Goal: Information Seeking & Learning: Check status

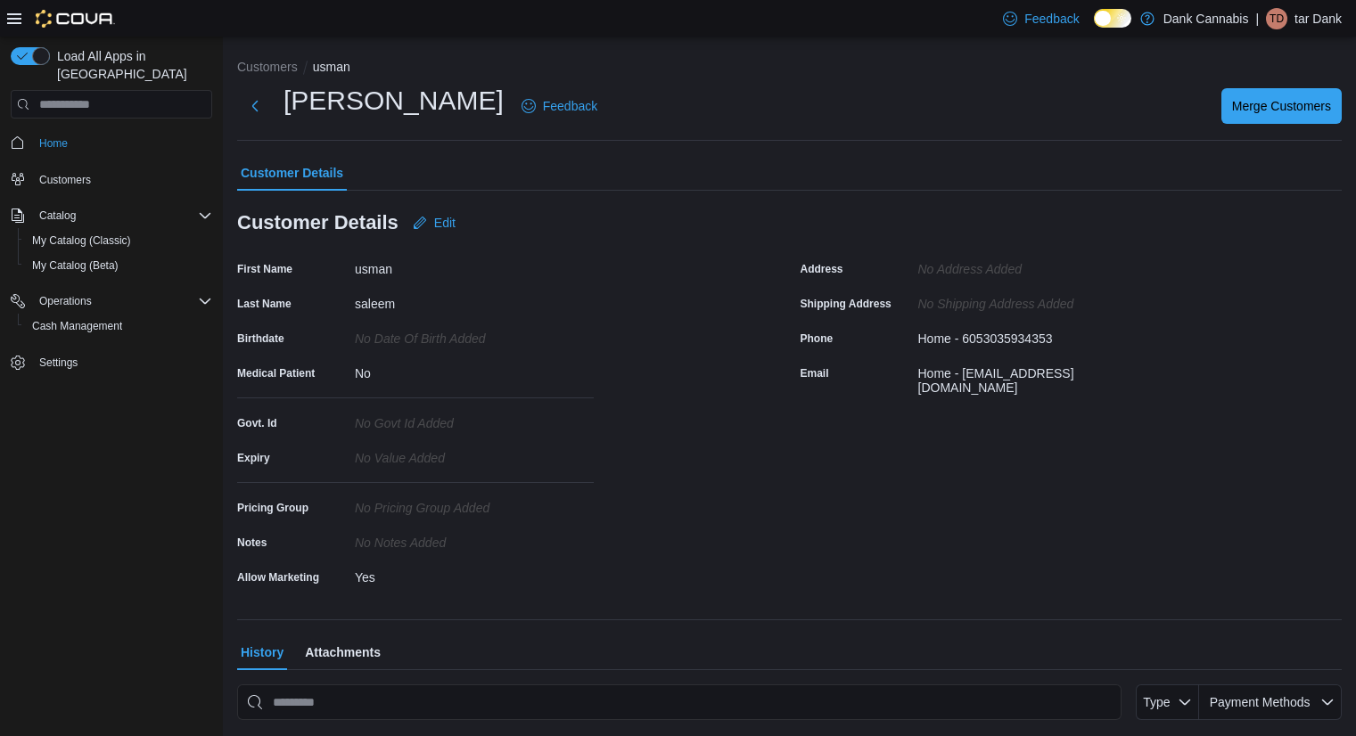
scroll to position [377, 0]
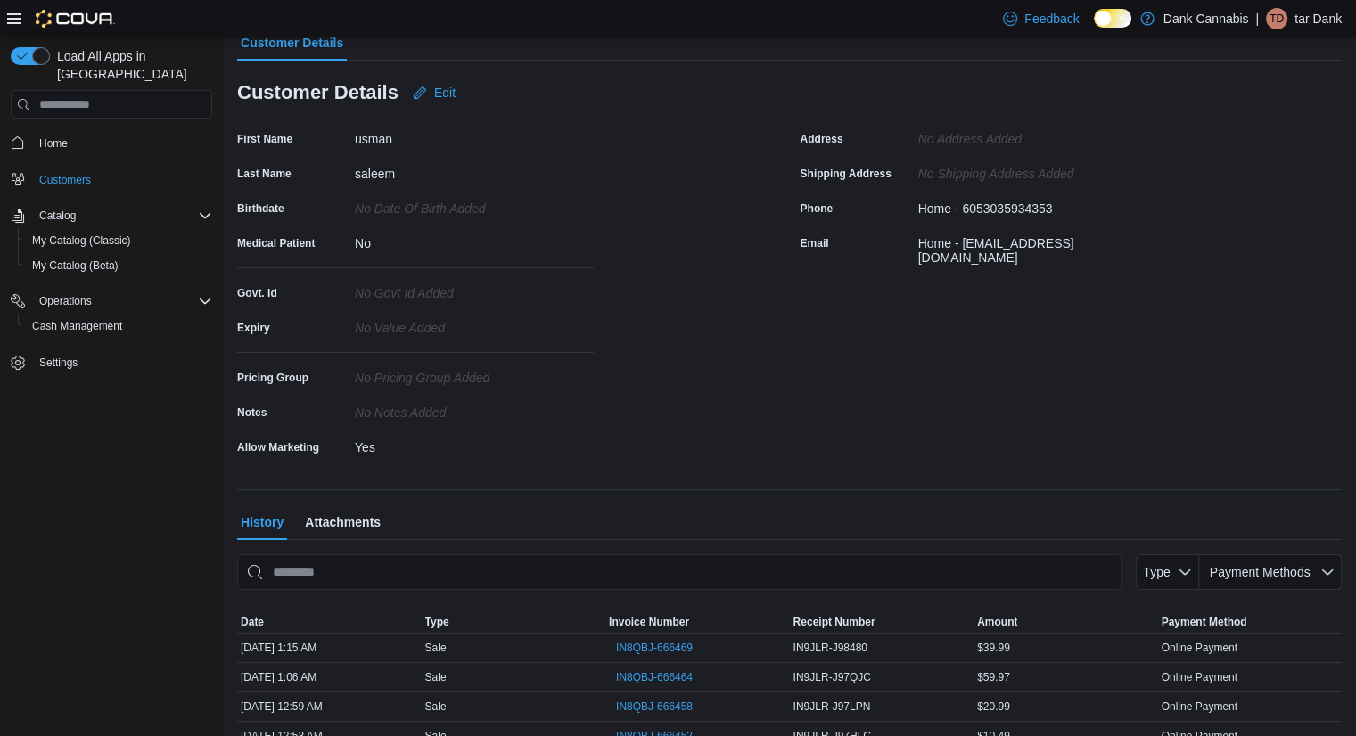
scroll to position [131, 0]
click at [686, 636] on span "IN8QBJ-666469" at bounding box center [654, 646] width 77 height 21
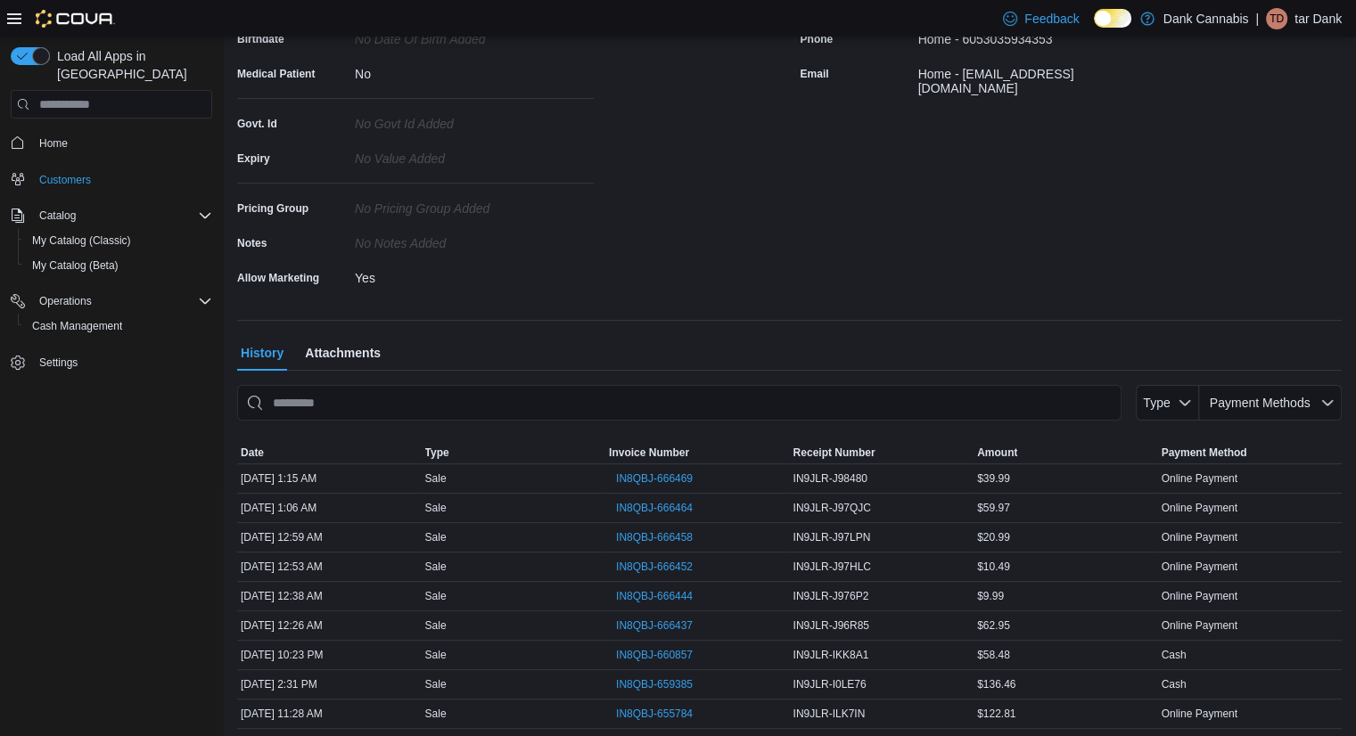
scroll to position [377, 0]
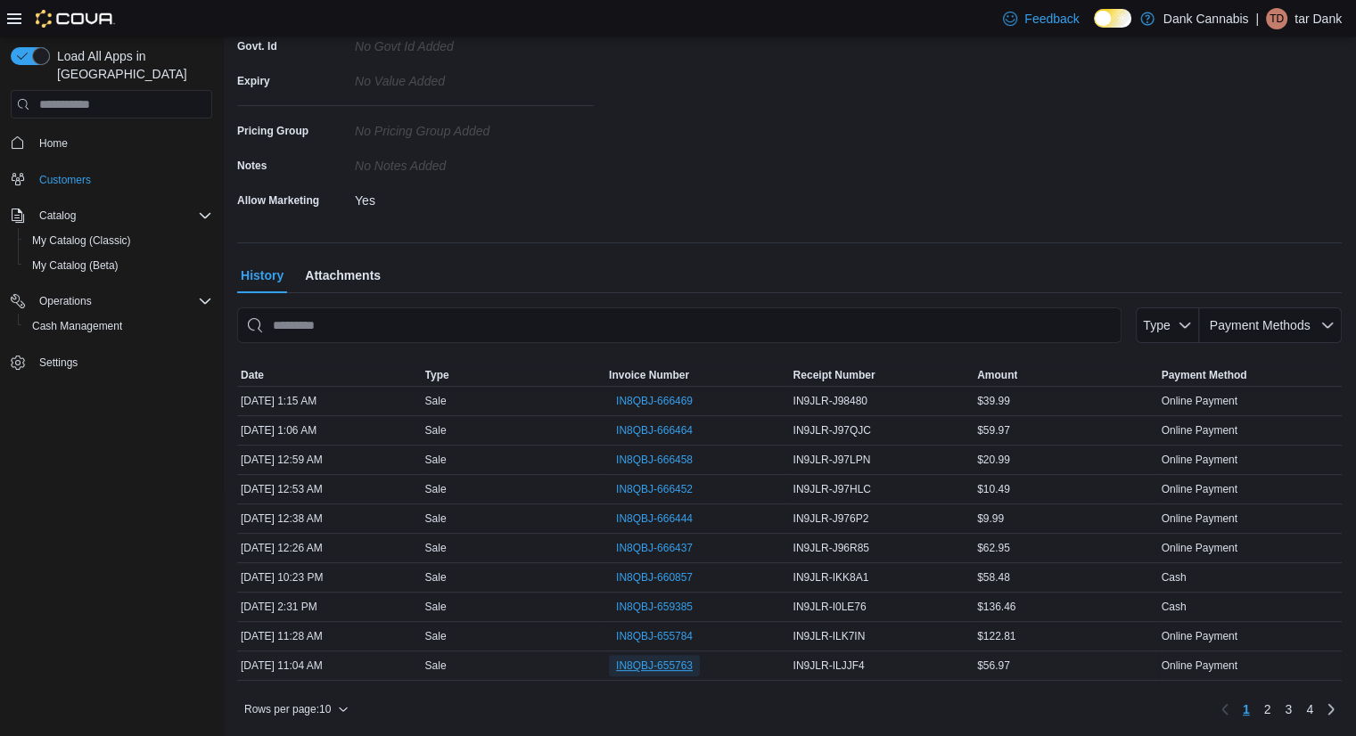
click at [683, 667] on span "IN8QBJ-655763" at bounding box center [654, 666] width 77 height 14
click at [692, 633] on span "IN8QBJ-655784" at bounding box center [654, 636] width 77 height 14
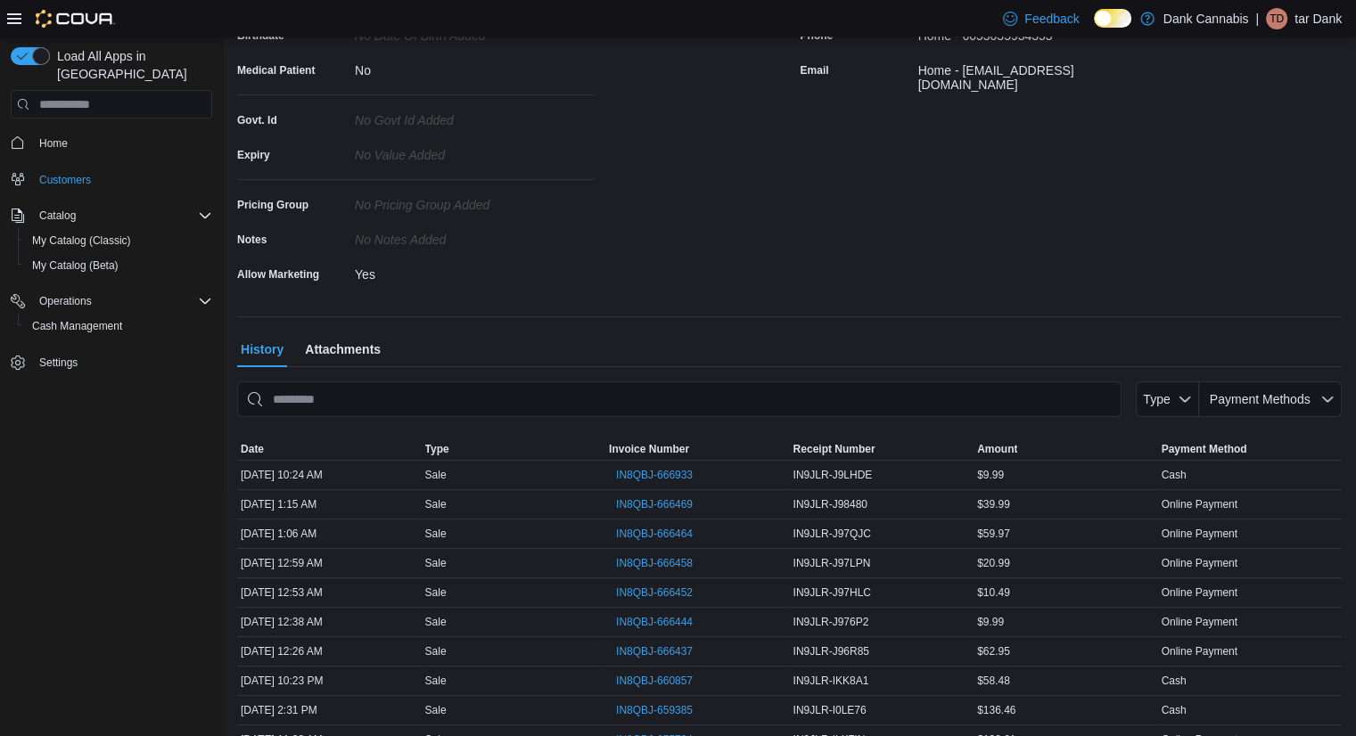
scroll to position [306, 0]
click at [653, 474] on span "IN8QBJ-666933" at bounding box center [654, 472] width 77 height 14
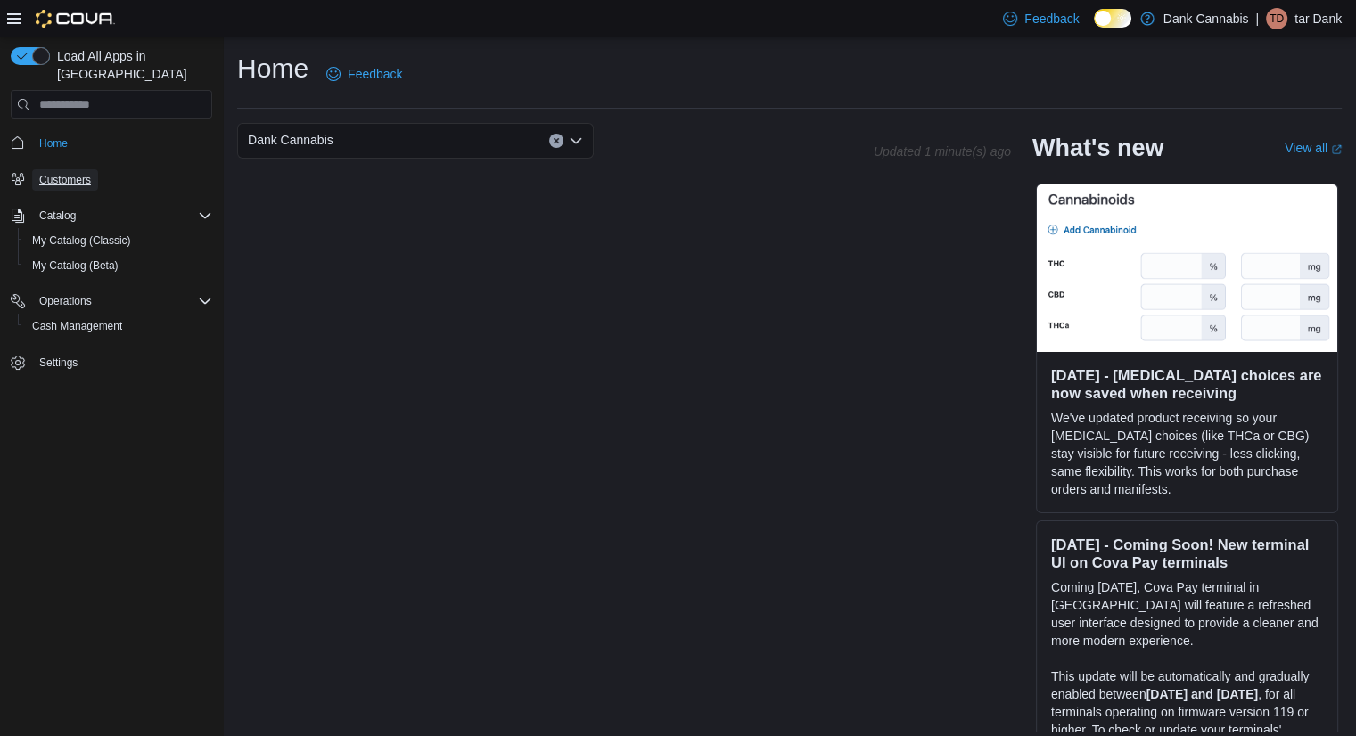
click at [96, 169] on link "Customers" at bounding box center [65, 179] width 66 height 21
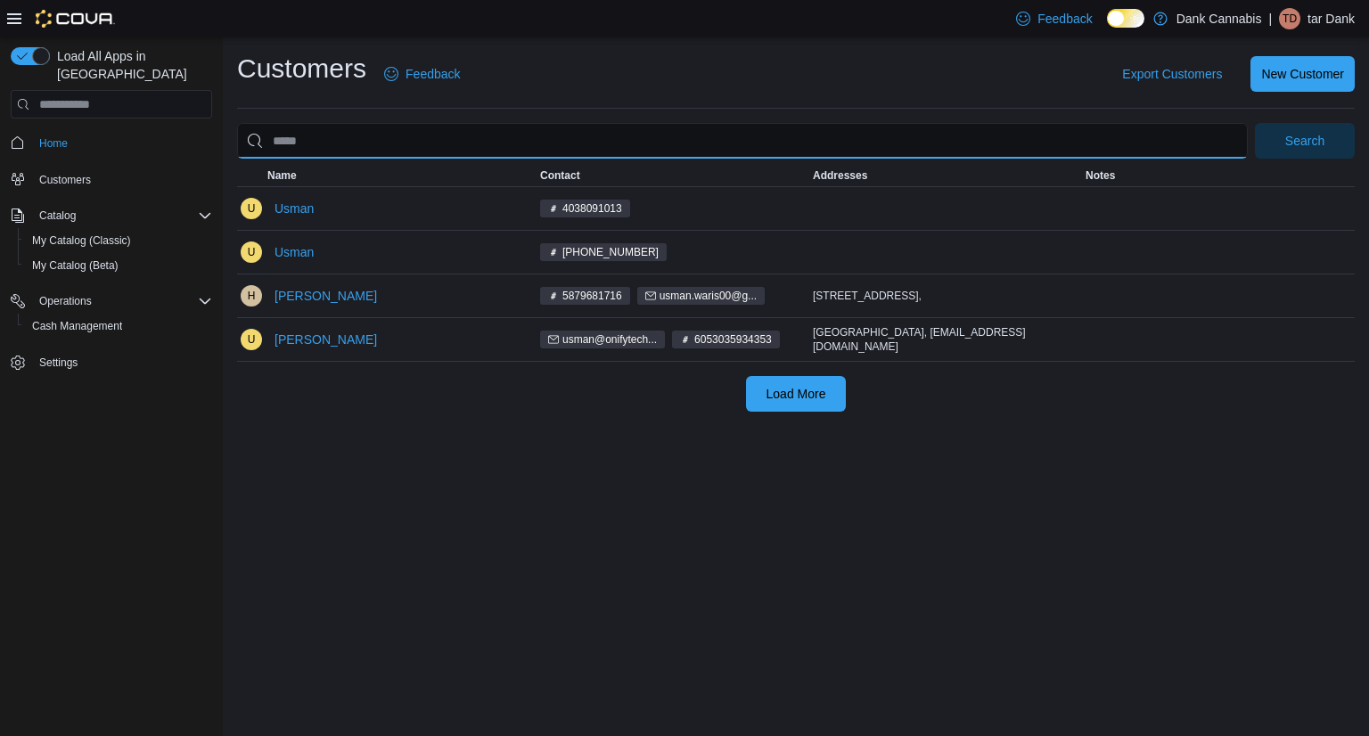
click at [381, 136] on input "search" at bounding box center [742, 141] width 1011 height 36
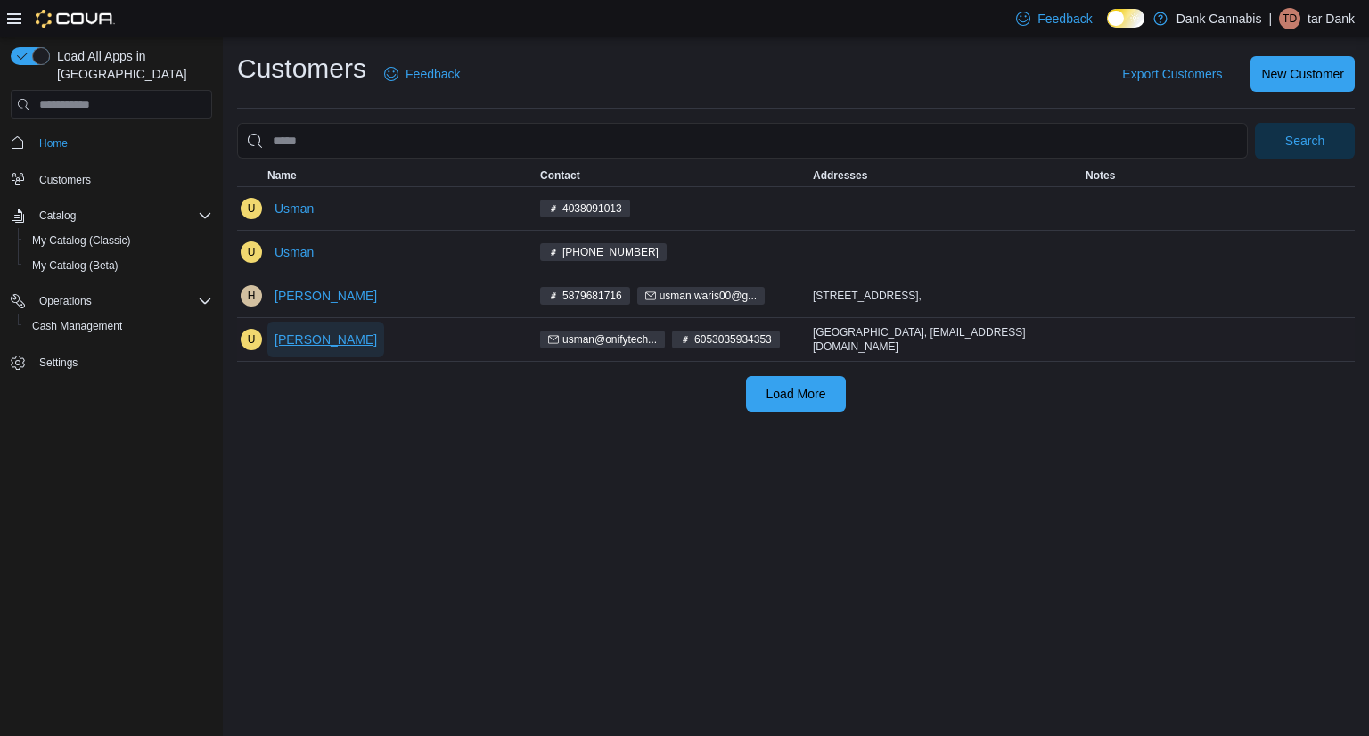
click at [333, 342] on span "[PERSON_NAME]" at bounding box center [325, 340] width 102 height 18
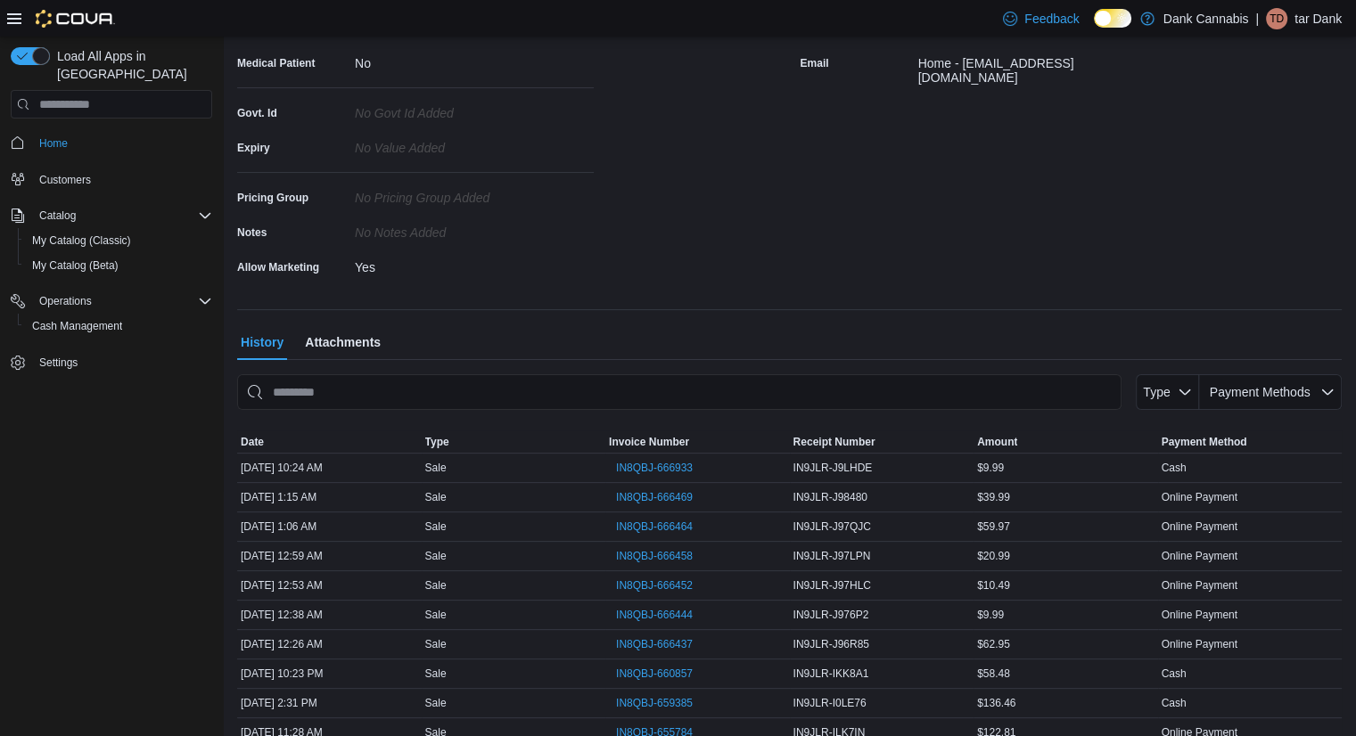
scroll to position [310, 0]
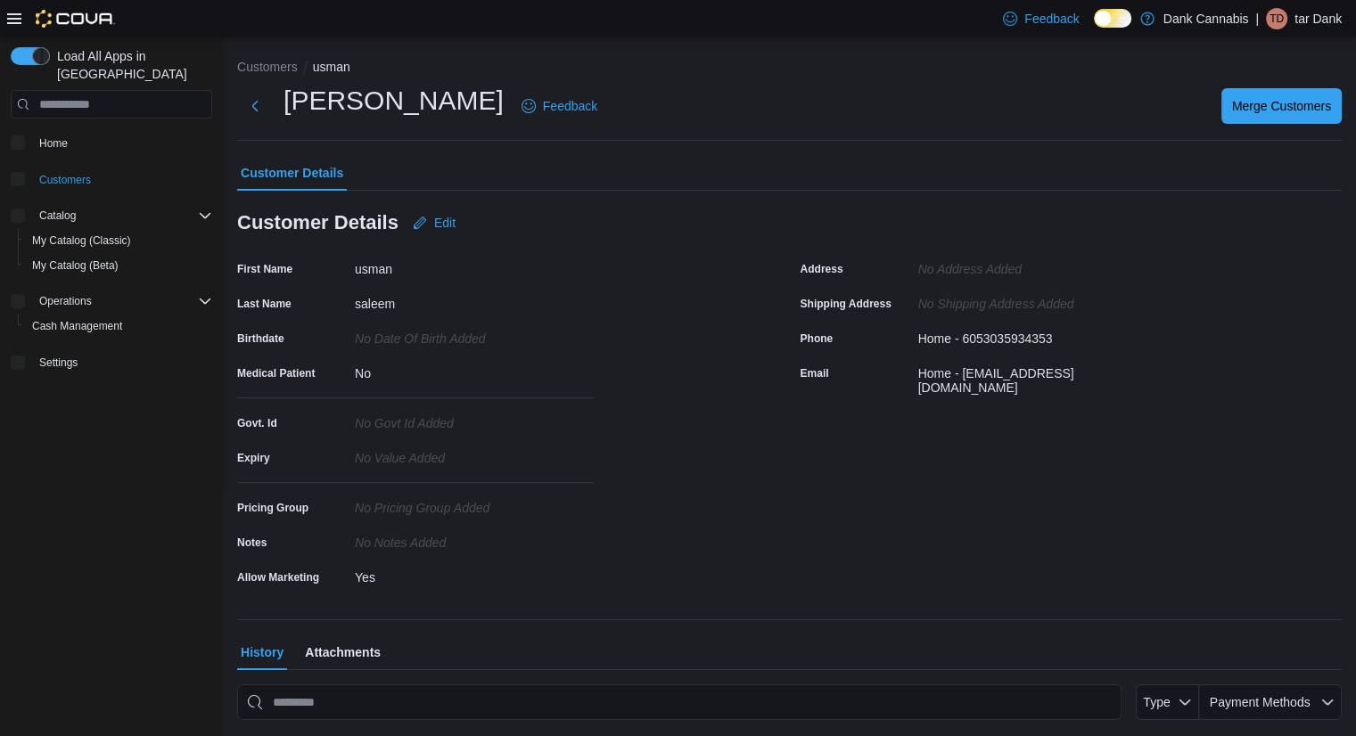
scroll to position [377, 0]
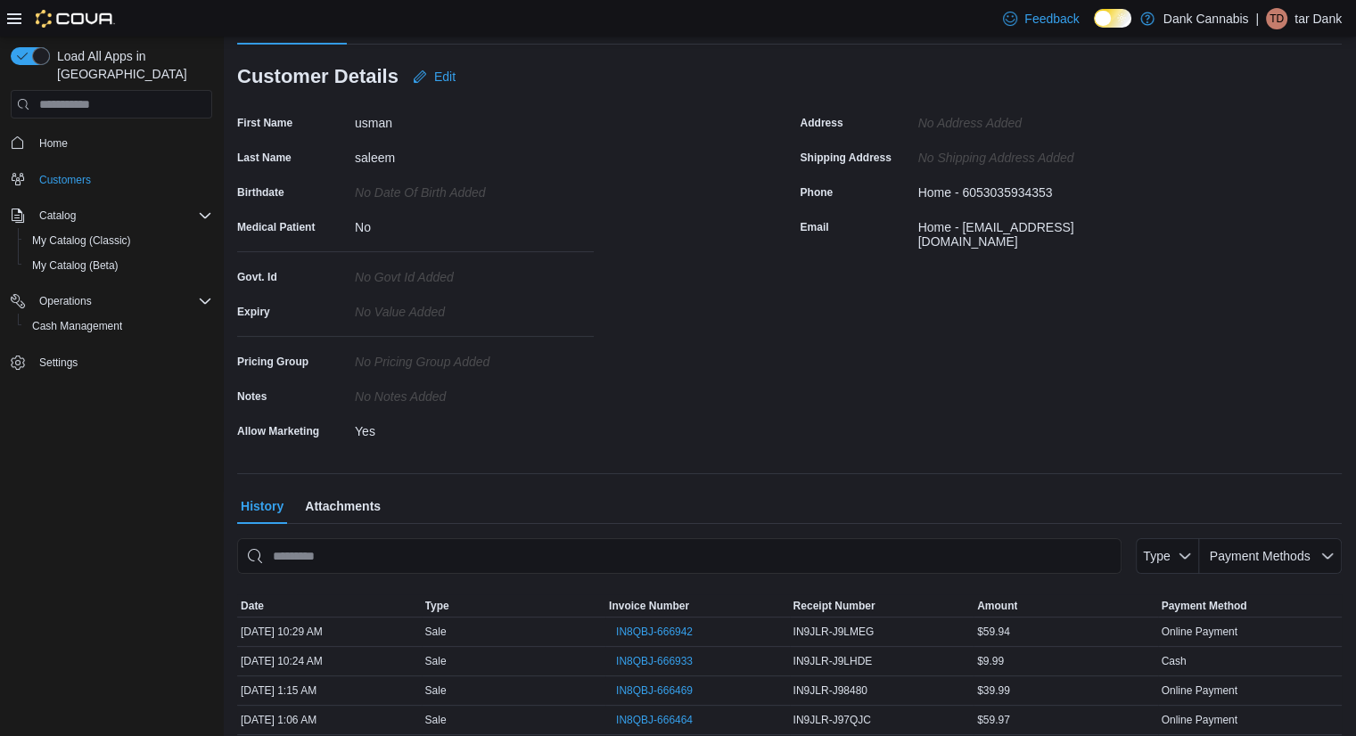
scroll to position [144, 0]
click at [671, 637] on span "IN8QBJ-666942" at bounding box center [654, 634] width 77 height 14
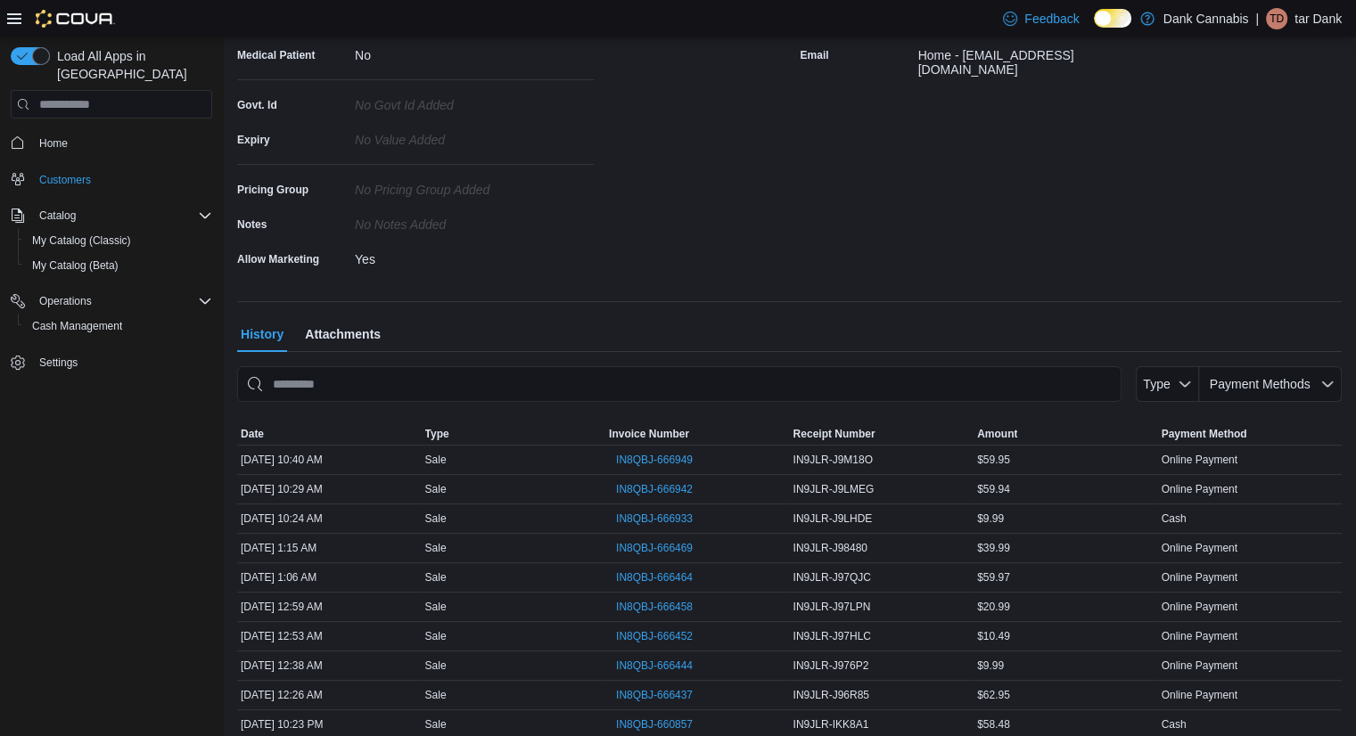
scroll to position [319, 0]
click at [667, 450] on span "IN8QBJ-666949" at bounding box center [654, 458] width 77 height 21
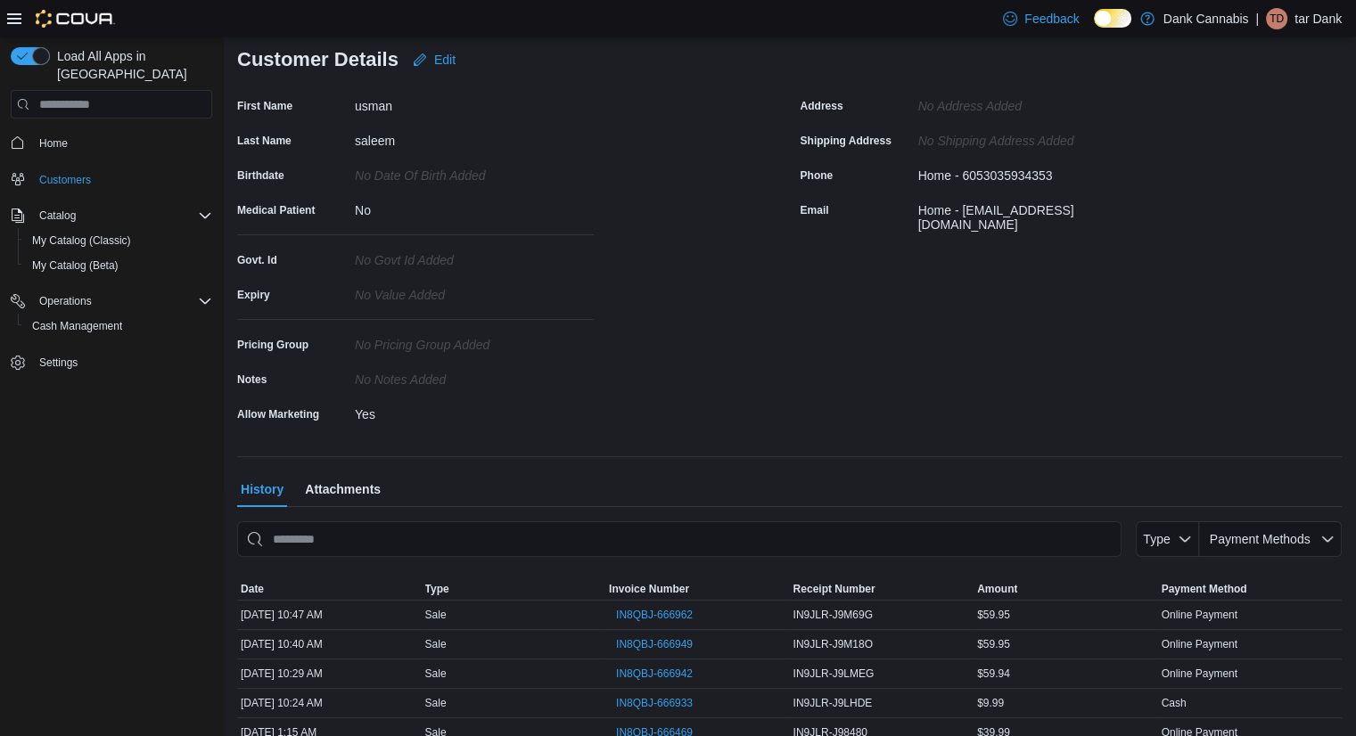
scroll to position [164, 0]
click at [670, 611] on span "IN8QBJ-666962" at bounding box center [654, 614] width 77 height 14
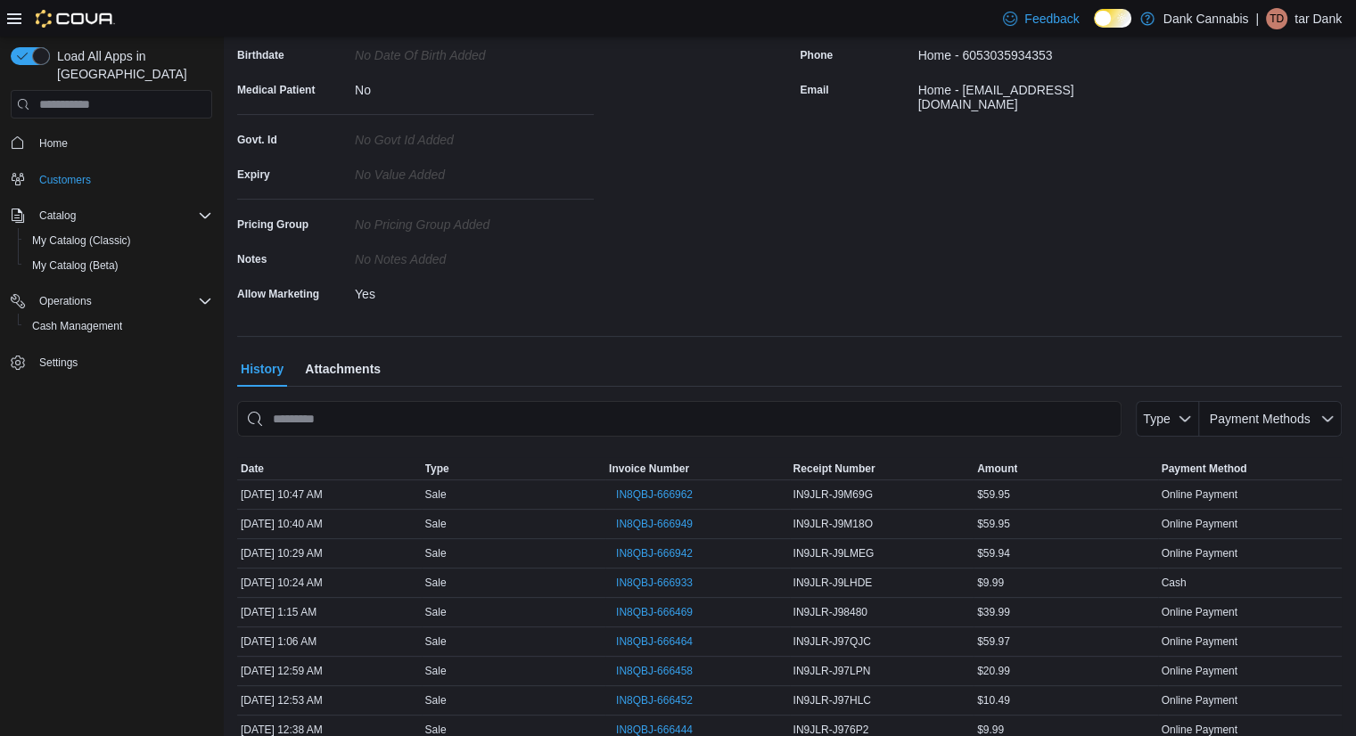
scroll to position [287, 0]
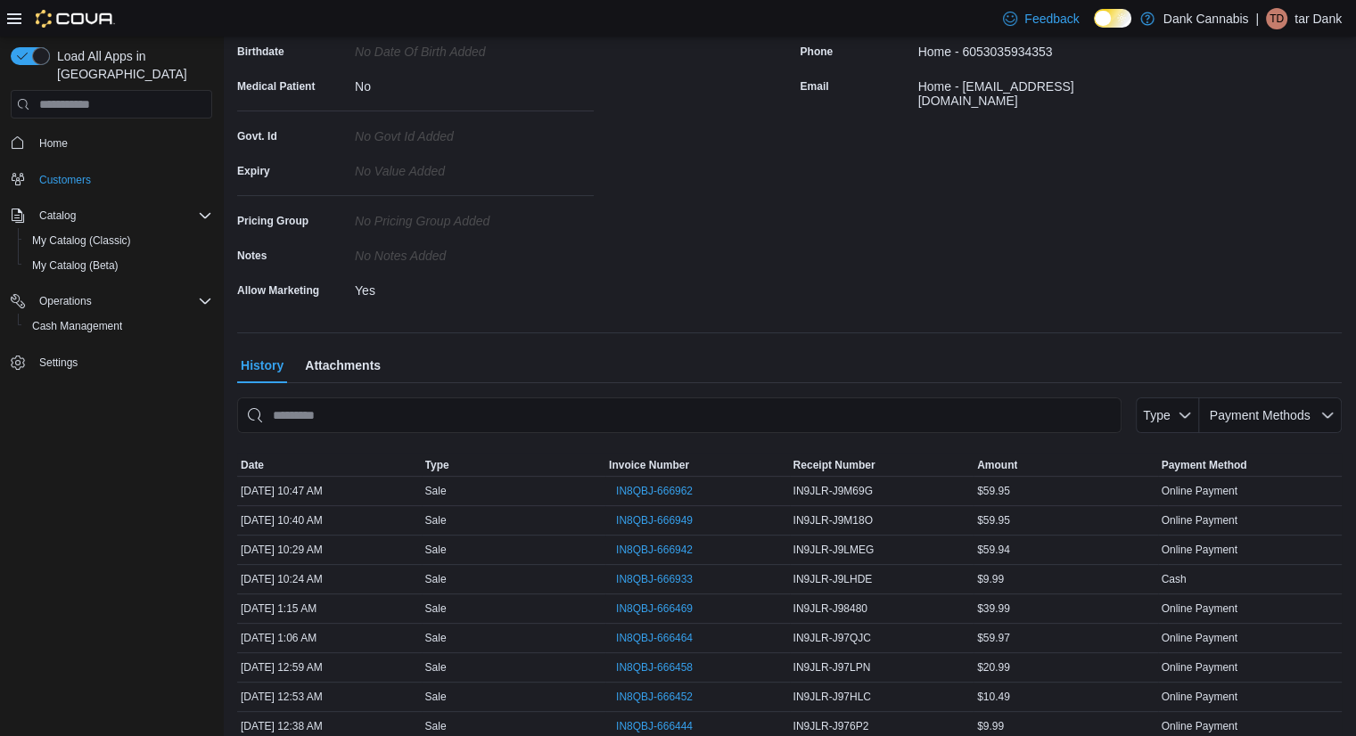
click at [62, 536] on div "Load All Apps in New Hub Home Customers Catalog My Catalog (Classic) My Catalog…" at bounding box center [111, 390] width 223 height 707
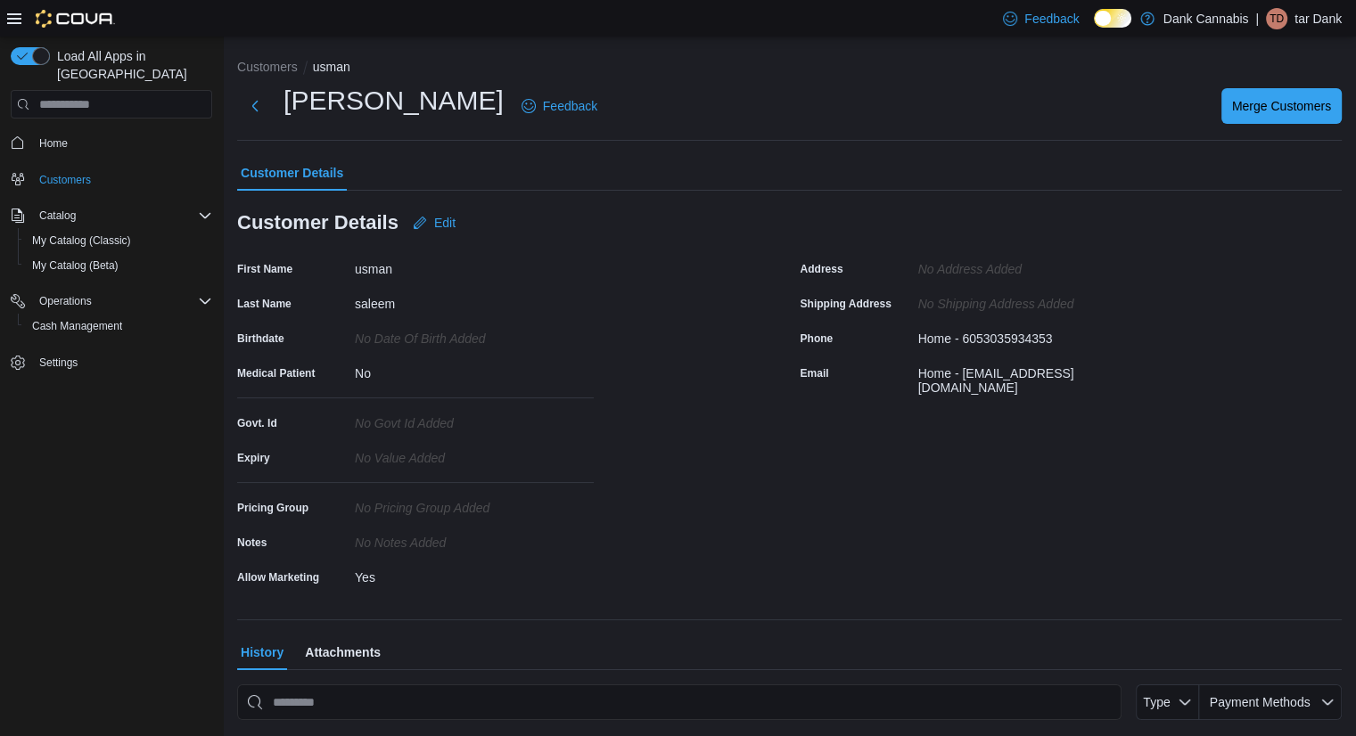
scroll to position [377, 0]
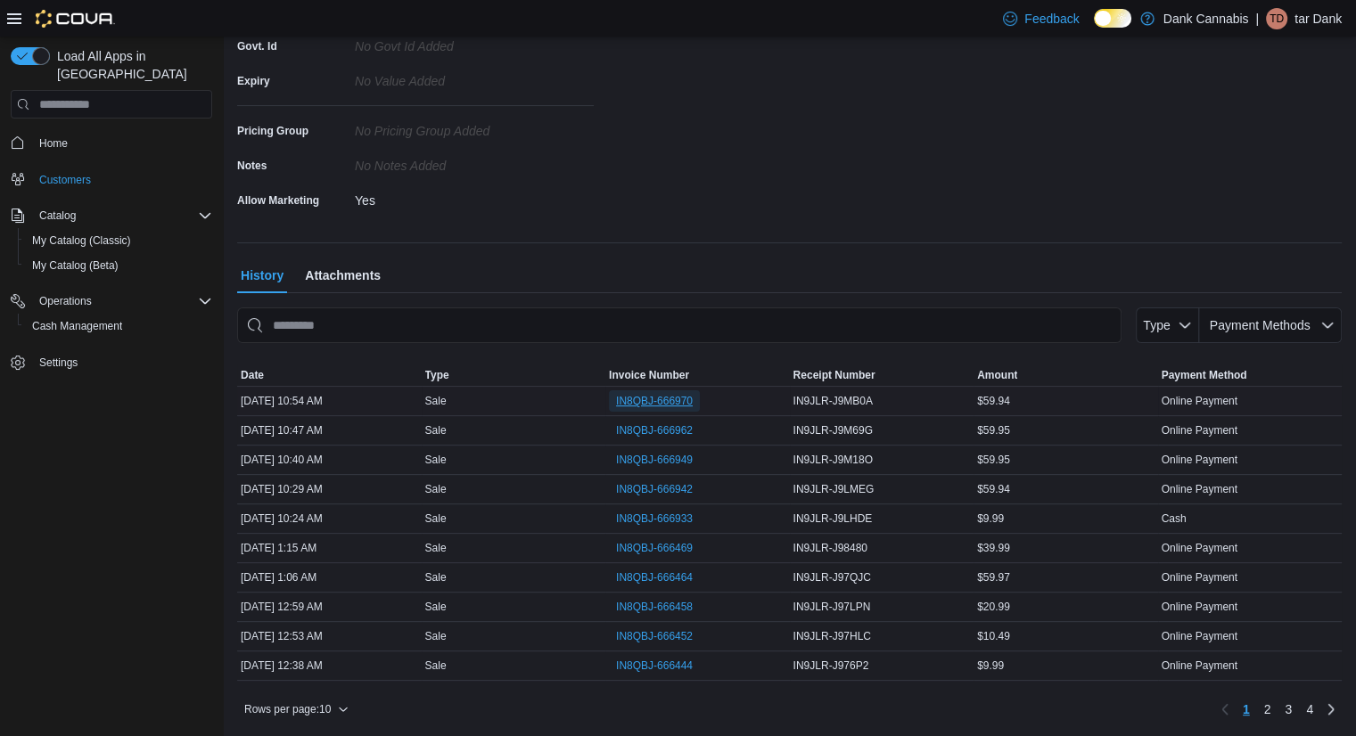
click at [664, 403] on span "IN8QBJ-666970" at bounding box center [654, 401] width 77 height 14
